Goal: Task Accomplishment & Management: Complete application form

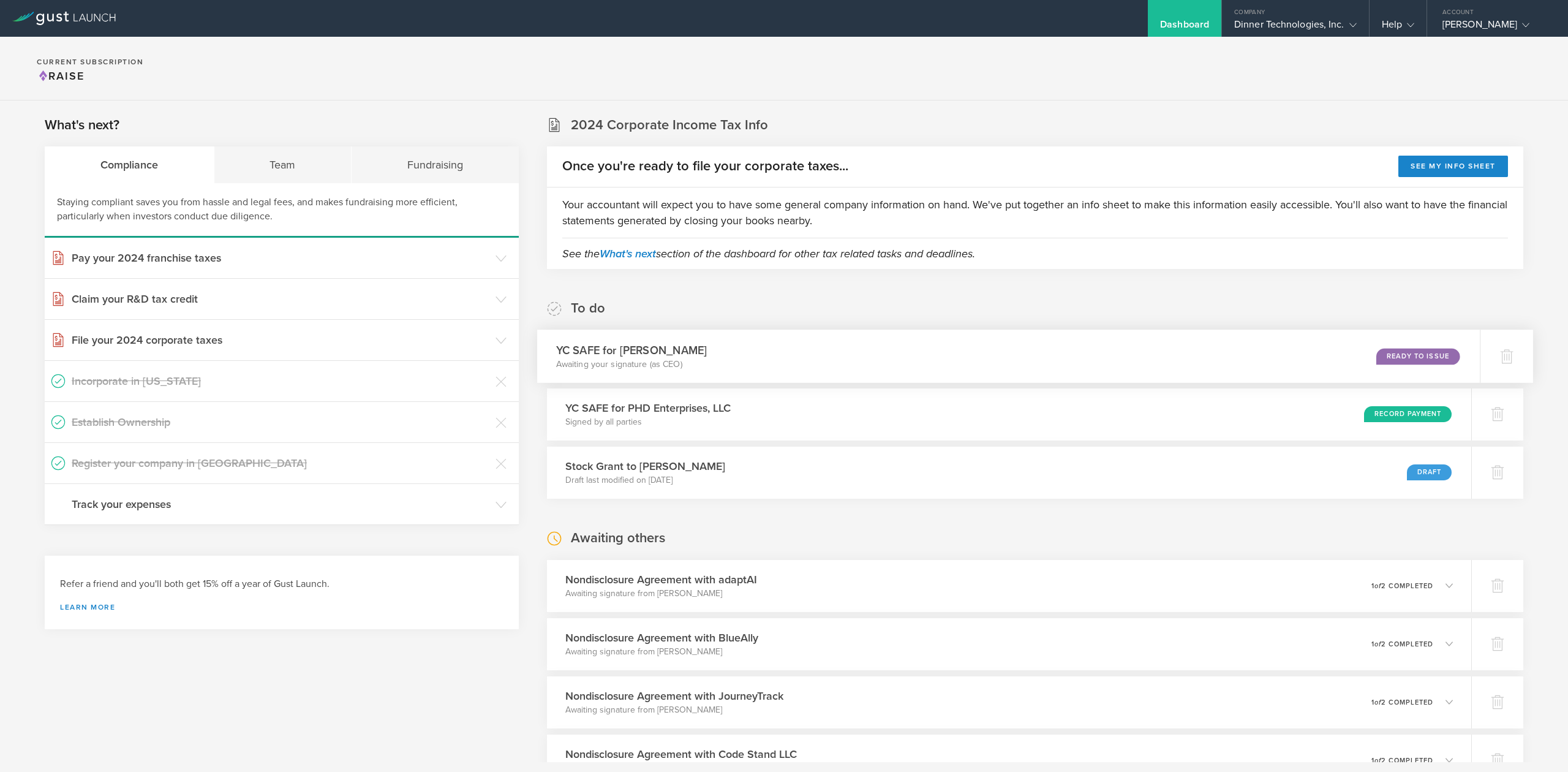
click at [1390, 356] on div "Ready to Issue" at bounding box center [1418, 356] width 83 height 16
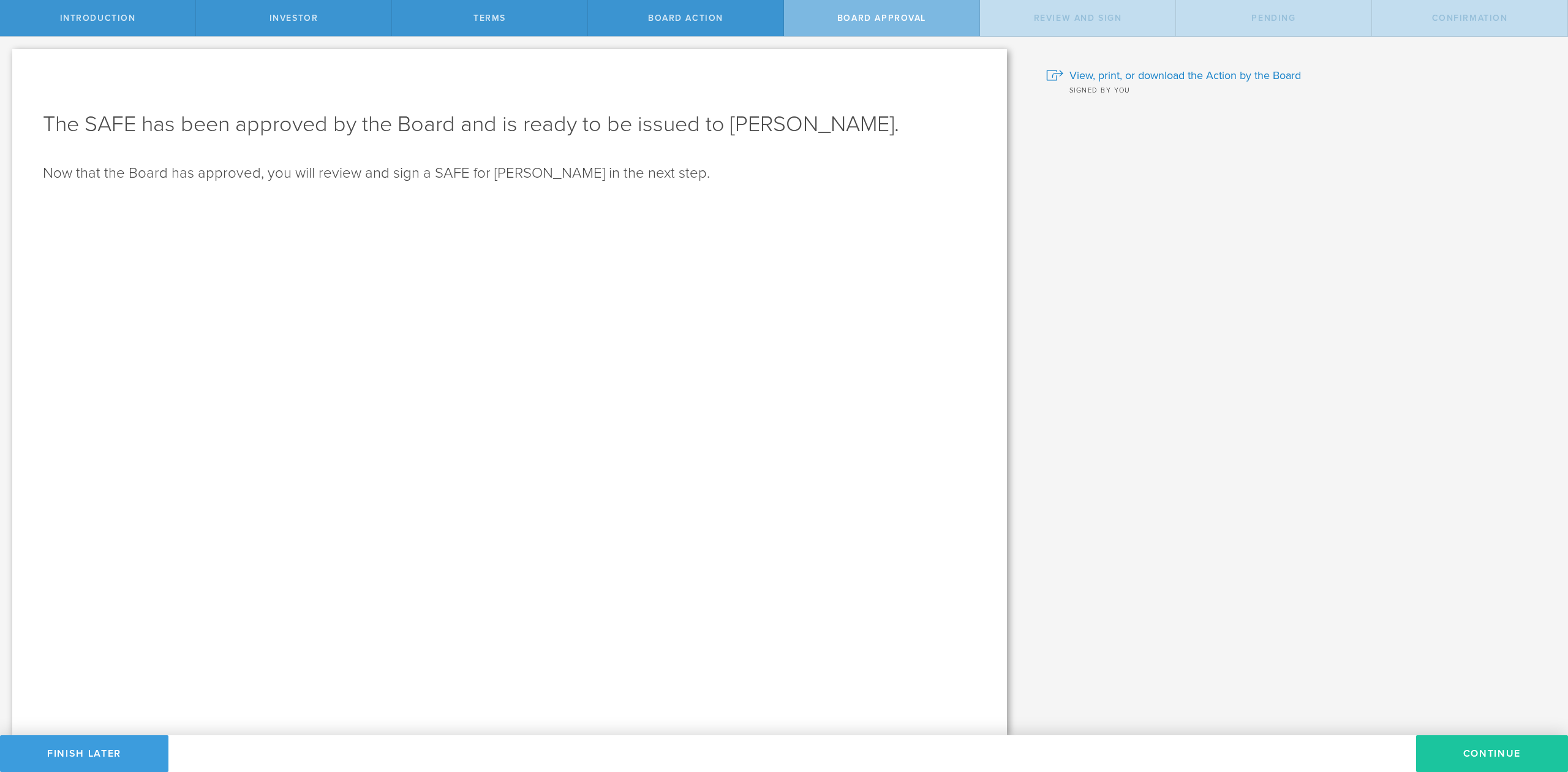
click at [1470, 756] on button "Continue" at bounding box center [1492, 754] width 152 height 37
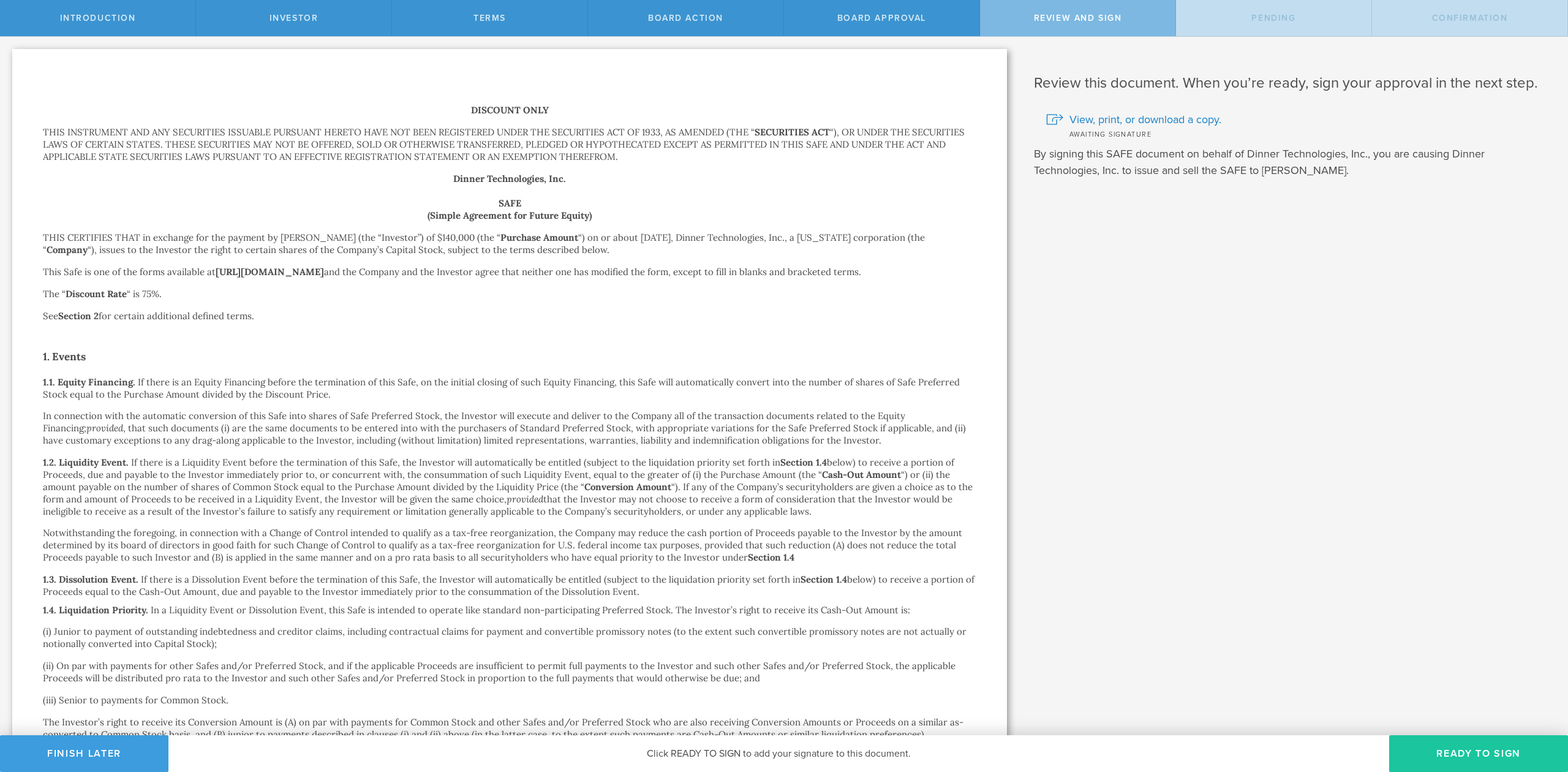
click at [1433, 752] on button "Ready to Sign" at bounding box center [1478, 754] width 179 height 37
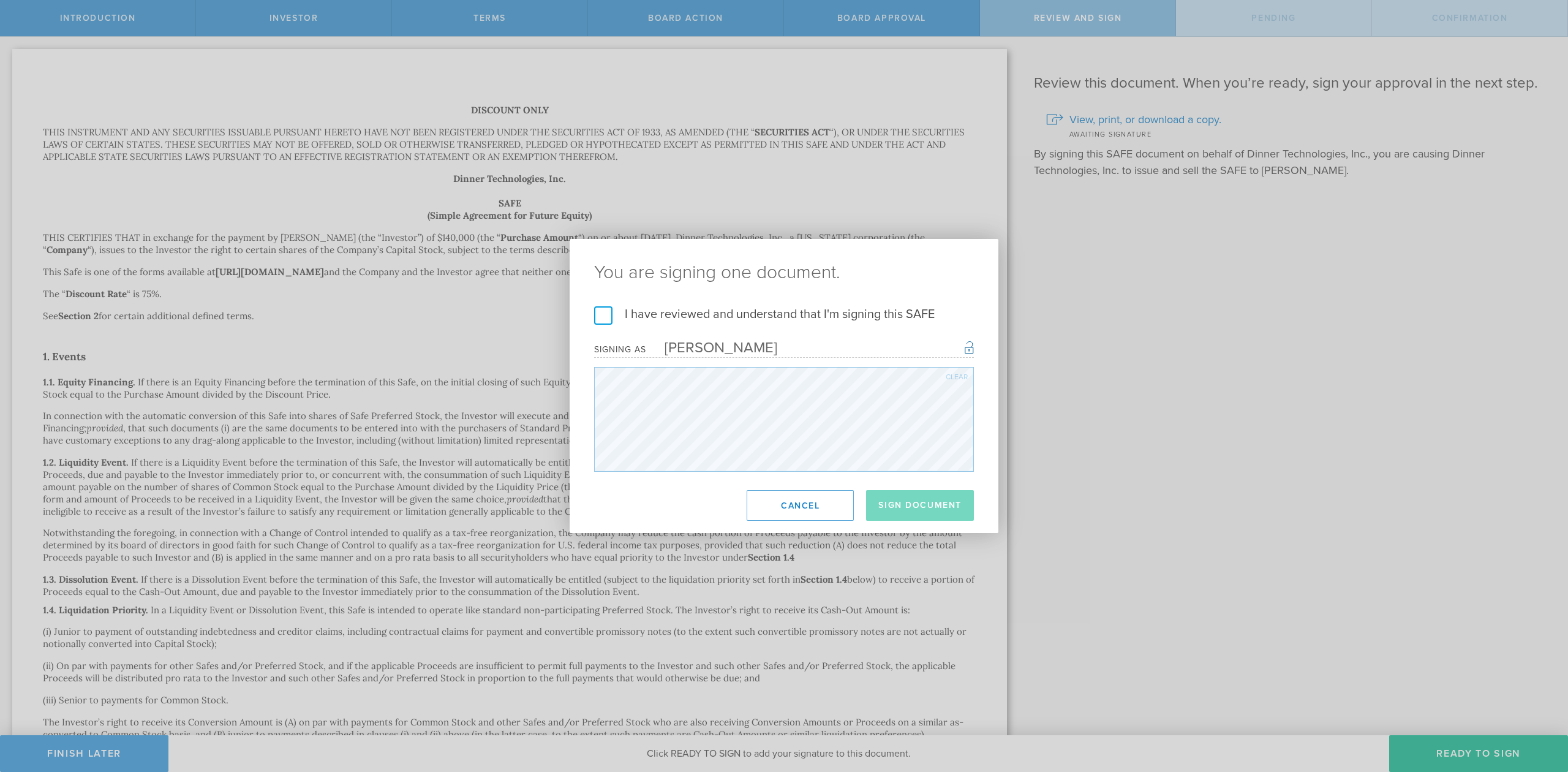
click at [607, 322] on label "I have reviewed and understand that I'm signing this SAFE" at bounding box center [784, 314] width 380 height 16
click at [0, 0] on input "I have reviewed and understand that I'm signing this SAFE" at bounding box center [0, 0] width 0 height 0
click at [908, 512] on button "Sign Document" at bounding box center [920, 505] width 108 height 31
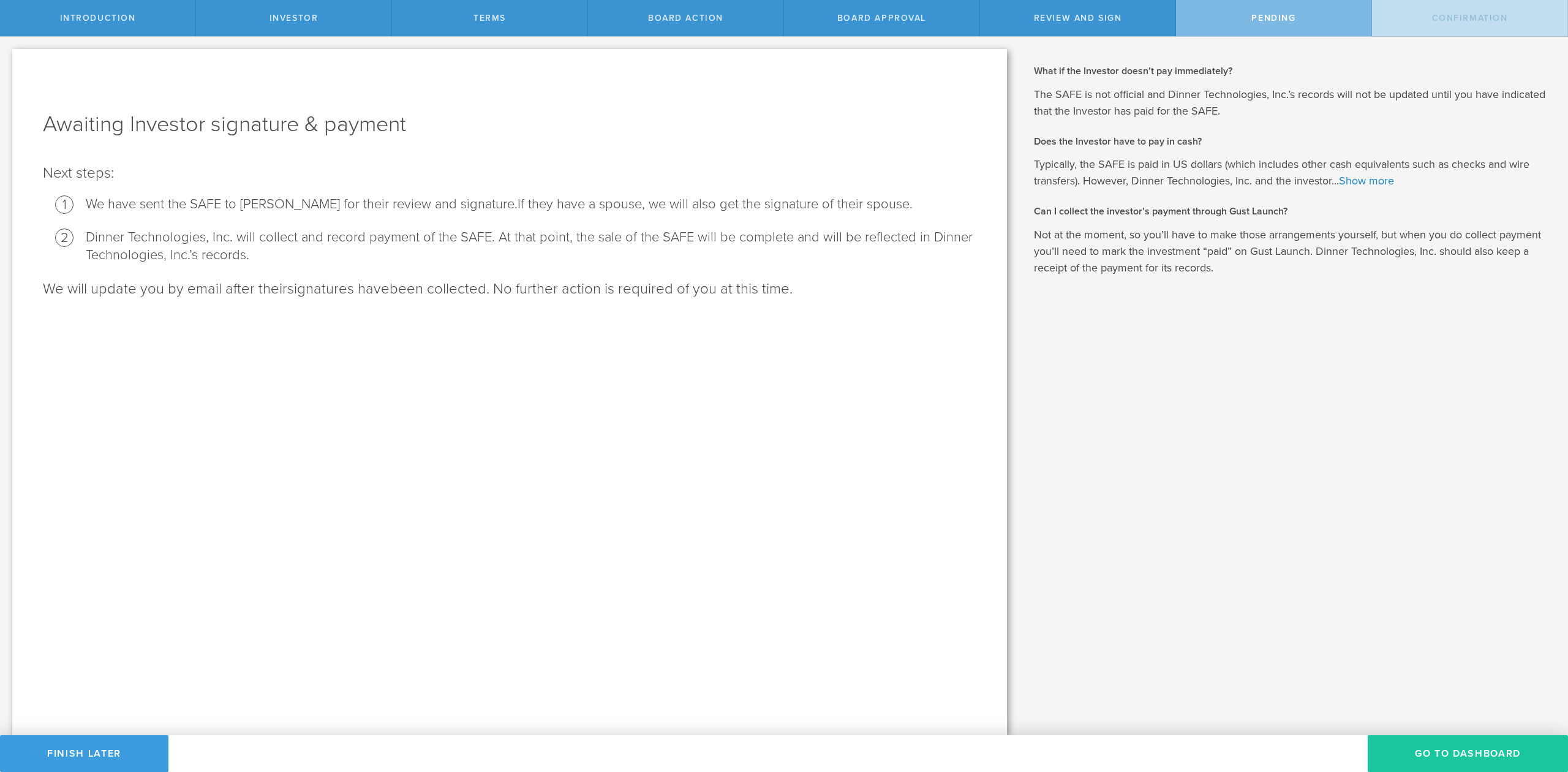
click at [1429, 764] on button "Go To Dashboard" at bounding box center [1468, 754] width 200 height 37
